Goal: Task Accomplishment & Management: Use online tool/utility

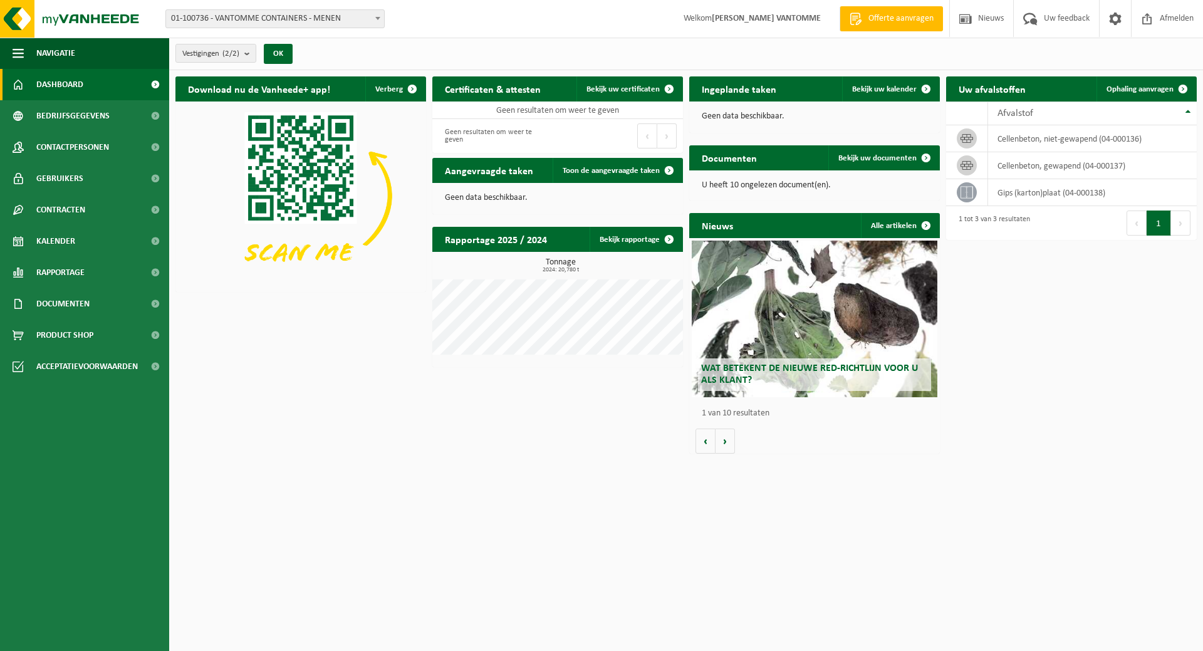
click at [351, 19] on span "01-100736 - VANTOMME CONTAINERS - MENEN" at bounding box center [275, 19] width 218 height 18
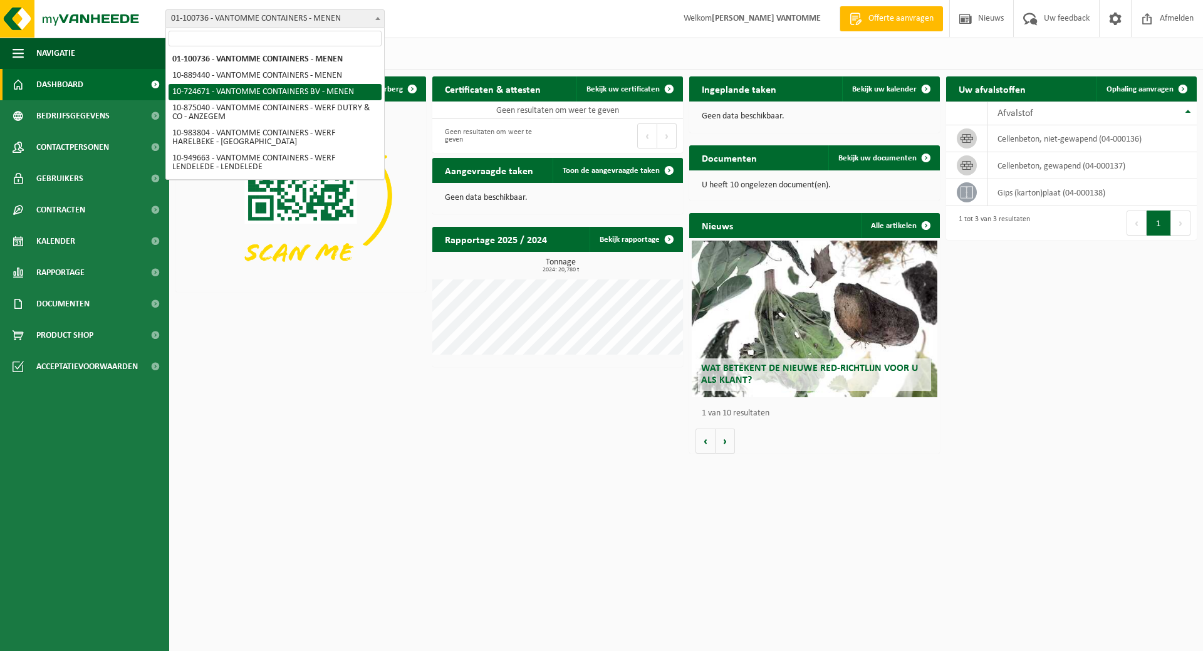
select select "33527"
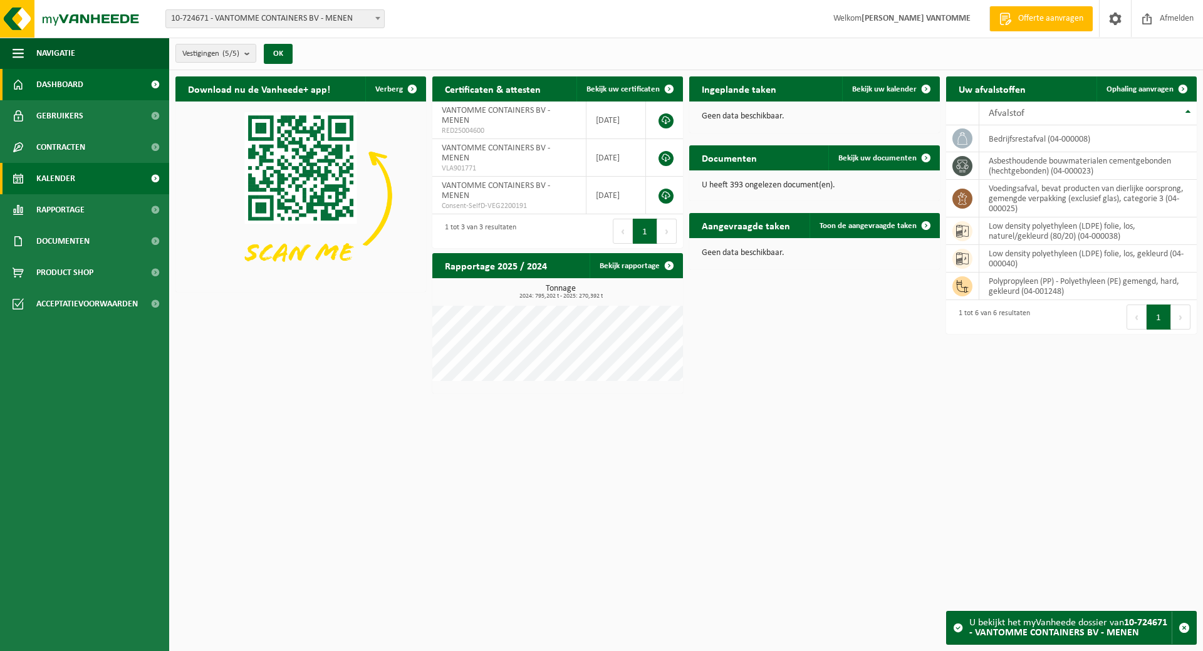
click at [83, 174] on link "Kalender" at bounding box center [84, 178] width 169 height 31
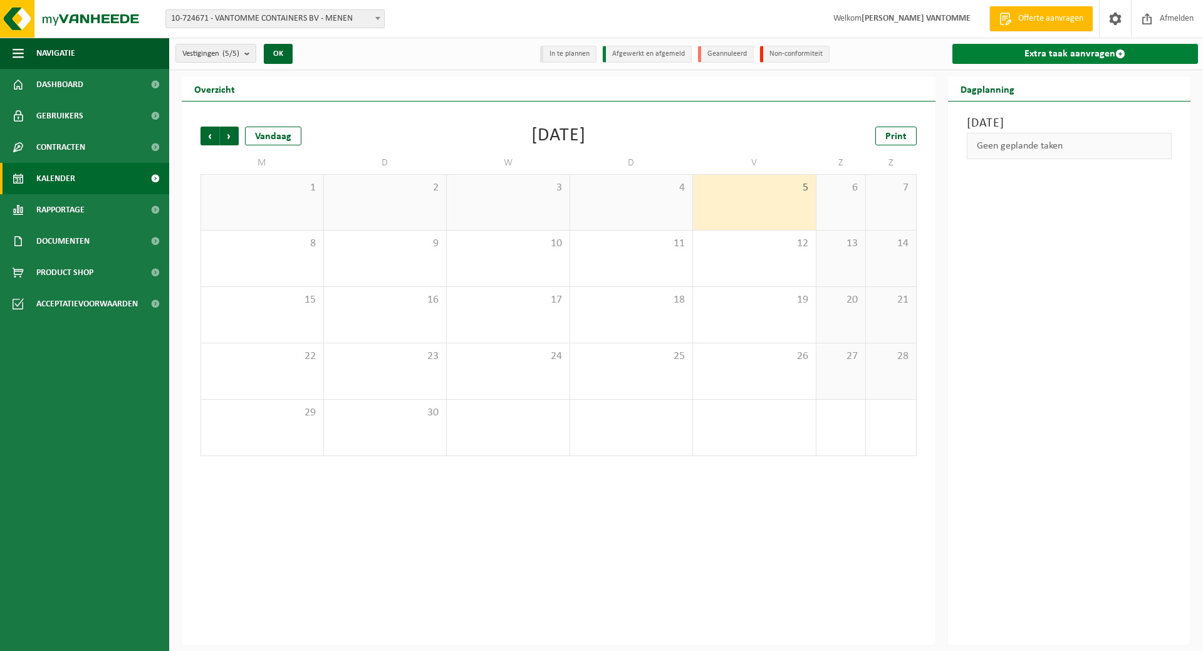
click at [1031, 52] on link "Extra taak aanvragen" at bounding box center [1076, 54] width 246 height 20
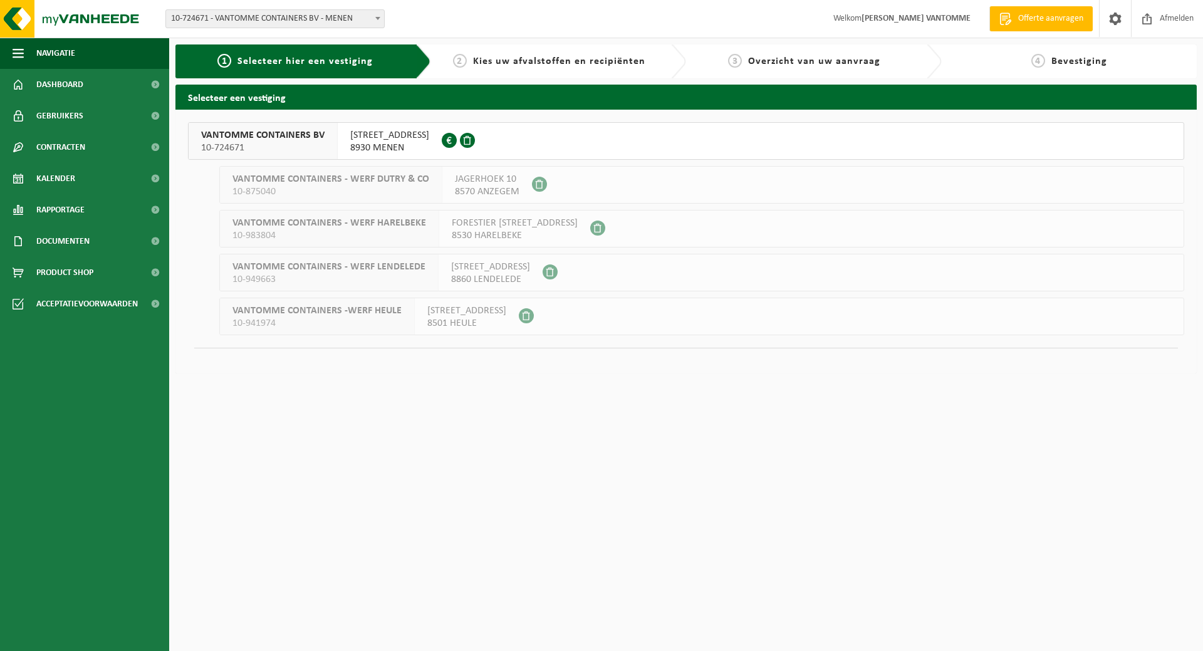
click at [350, 144] on span "8930 MENEN" at bounding box center [389, 148] width 79 height 13
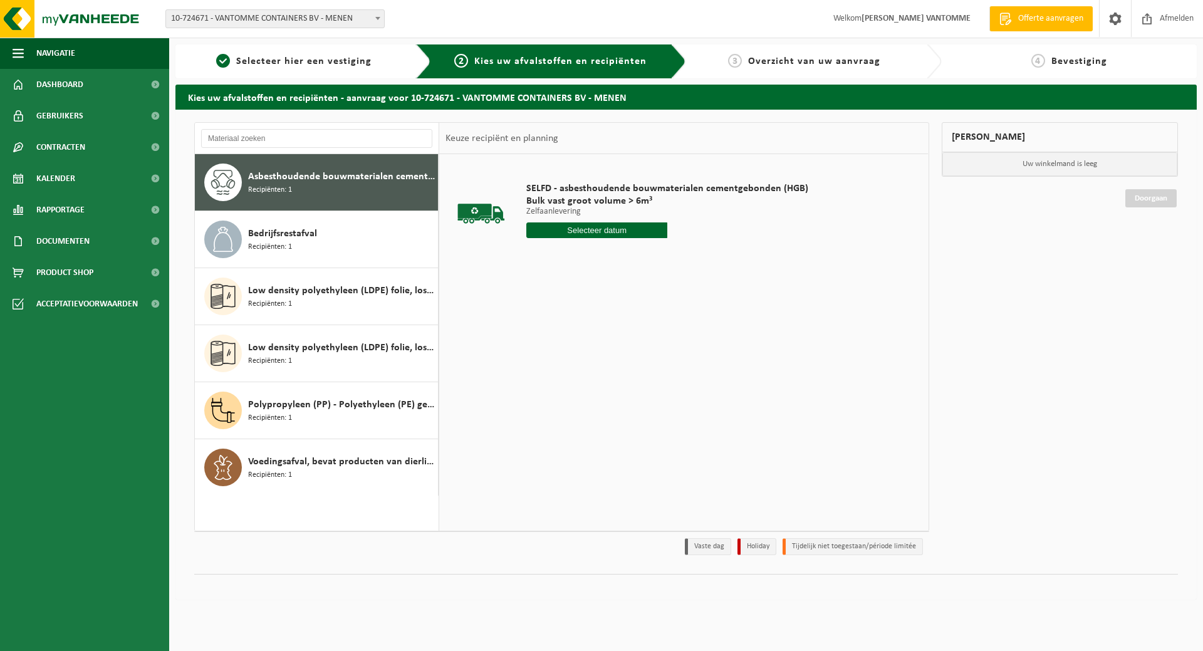
click at [625, 231] on input "text" at bounding box center [596, 230] width 141 height 16
click at [631, 299] on div "5" at bounding box center [626, 301] width 22 height 20
type input "Van 2025-09-05"
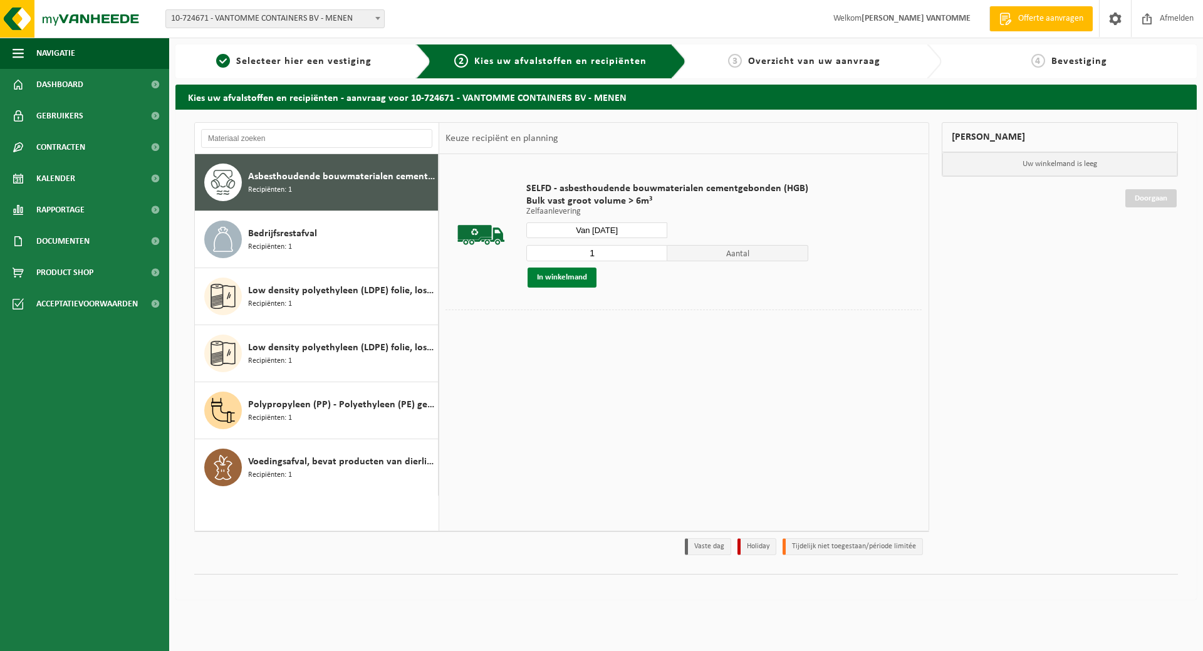
click at [567, 275] on button "In winkelmand" at bounding box center [562, 278] width 69 height 20
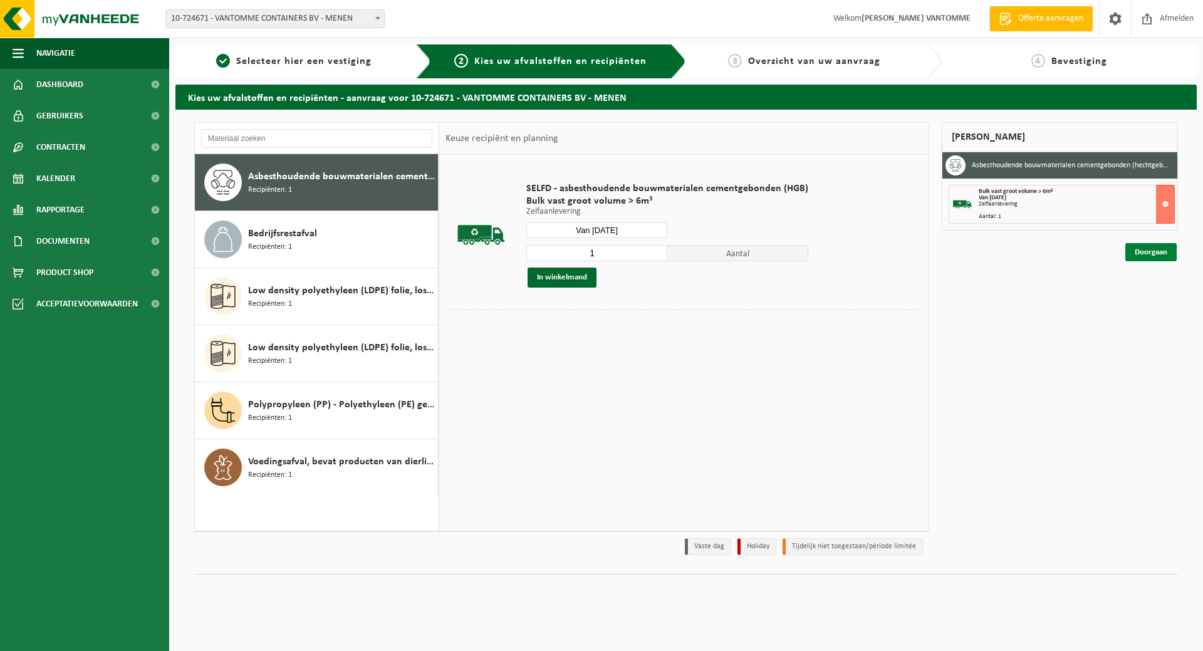
click at [1155, 248] on link "Doorgaan" at bounding box center [1151, 252] width 51 height 18
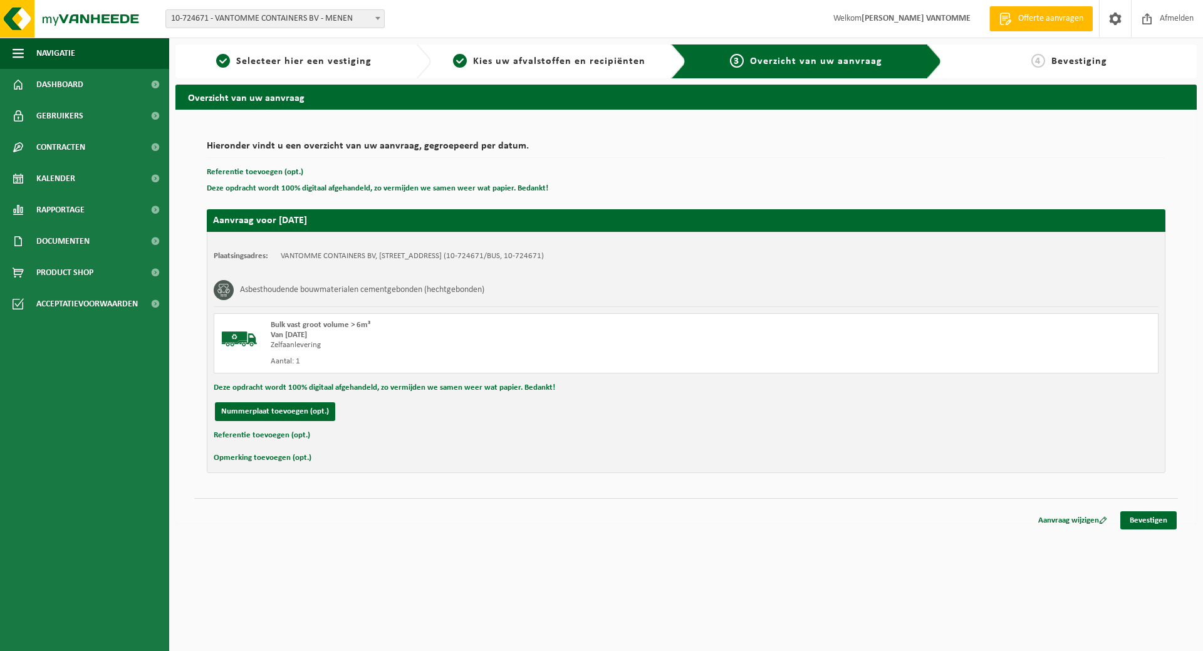
click at [243, 438] on button "Referentie toevoegen (opt.)" at bounding box center [262, 435] width 97 height 16
drag, startPoint x: 387, startPoint y: 429, endPoint x: 381, endPoint y: 437, distance: 10.3
click at [381, 437] on input "text" at bounding box center [710, 436] width 871 height 19
type input "Koer"
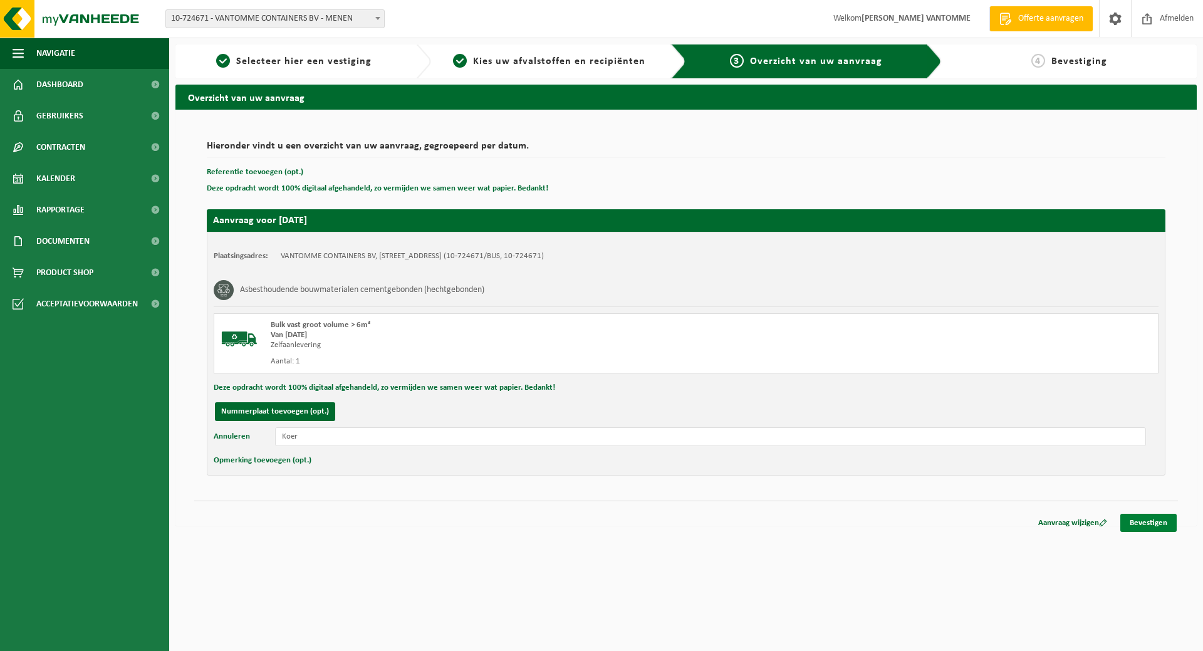
click at [1139, 523] on link "Bevestigen" at bounding box center [1149, 523] width 56 height 18
